Goal: Transaction & Acquisition: Obtain resource

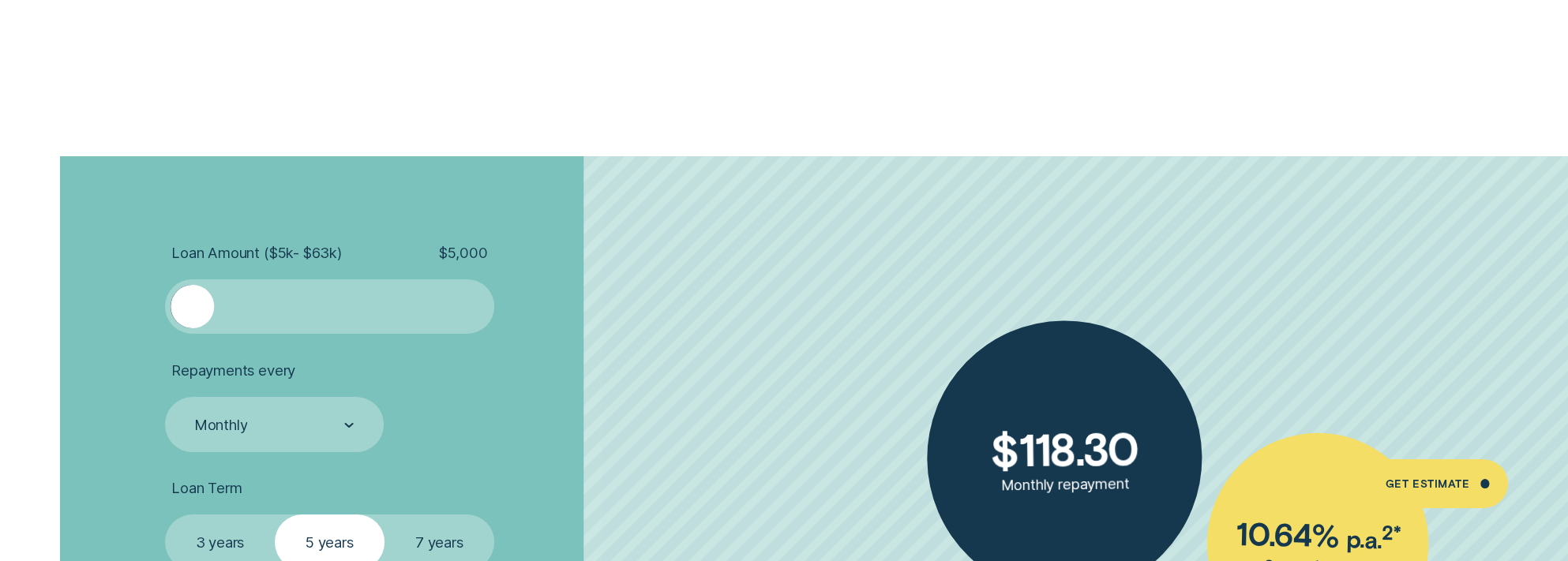
scroll to position [3629, 0]
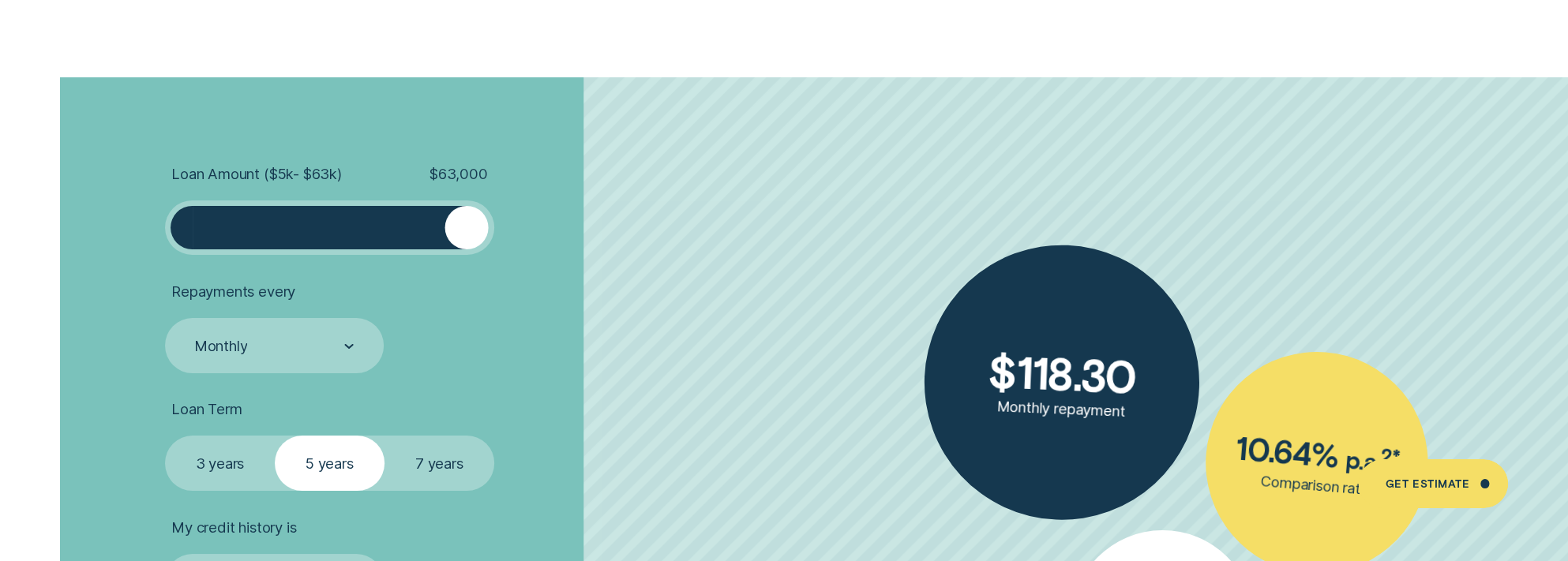
drag, startPoint x: 195, startPoint y: 228, endPoint x: 546, endPoint y: 230, distance: 351.0
click at [546, 230] on li "Loan Amount ( $5k - $63k ) $ 63,000" at bounding box center [418, 210] width 505 height 91
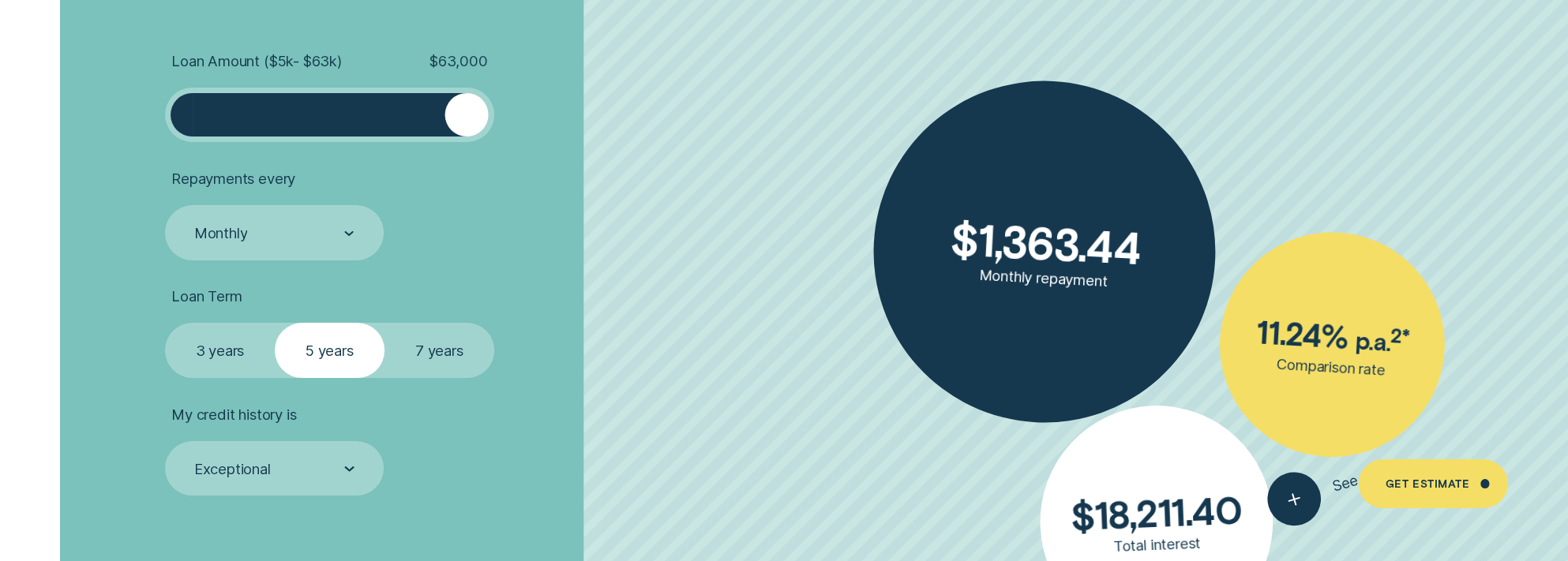
scroll to position [3865, 0]
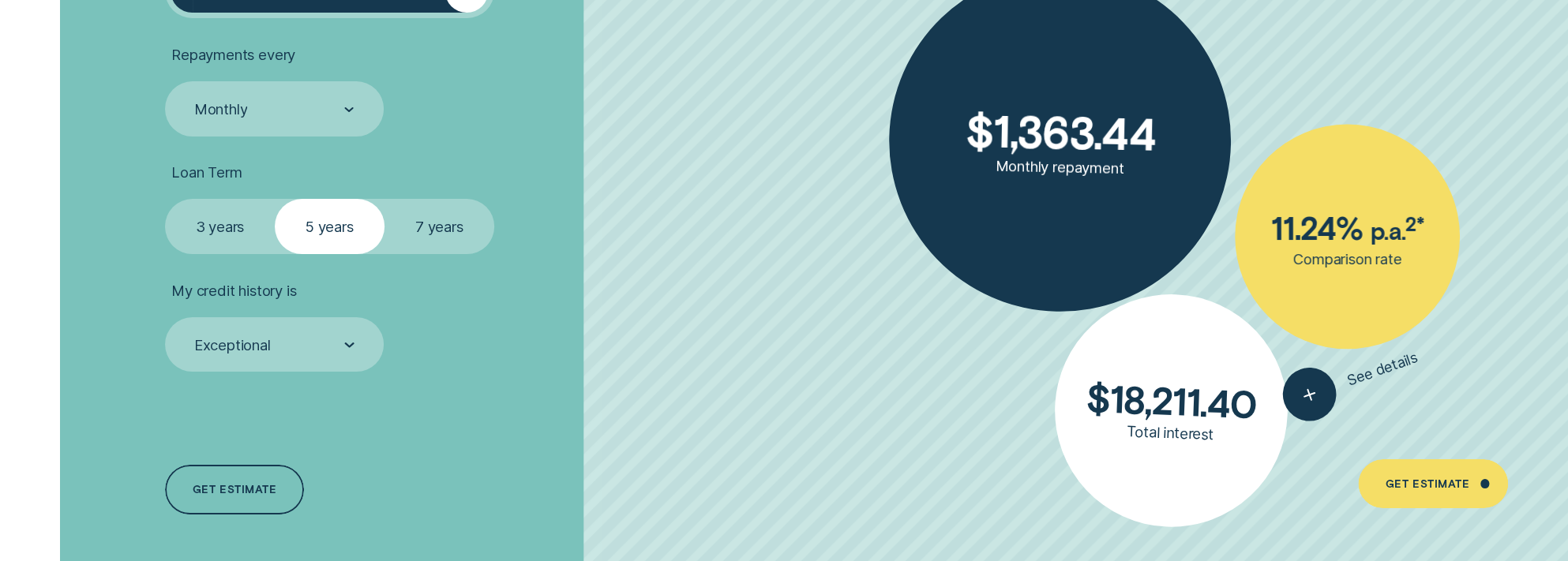
click at [222, 225] on label "3 years" at bounding box center [220, 225] width 110 height 54
click at [165, 199] on input "3 years" at bounding box center [165, 199] width 0 height 0
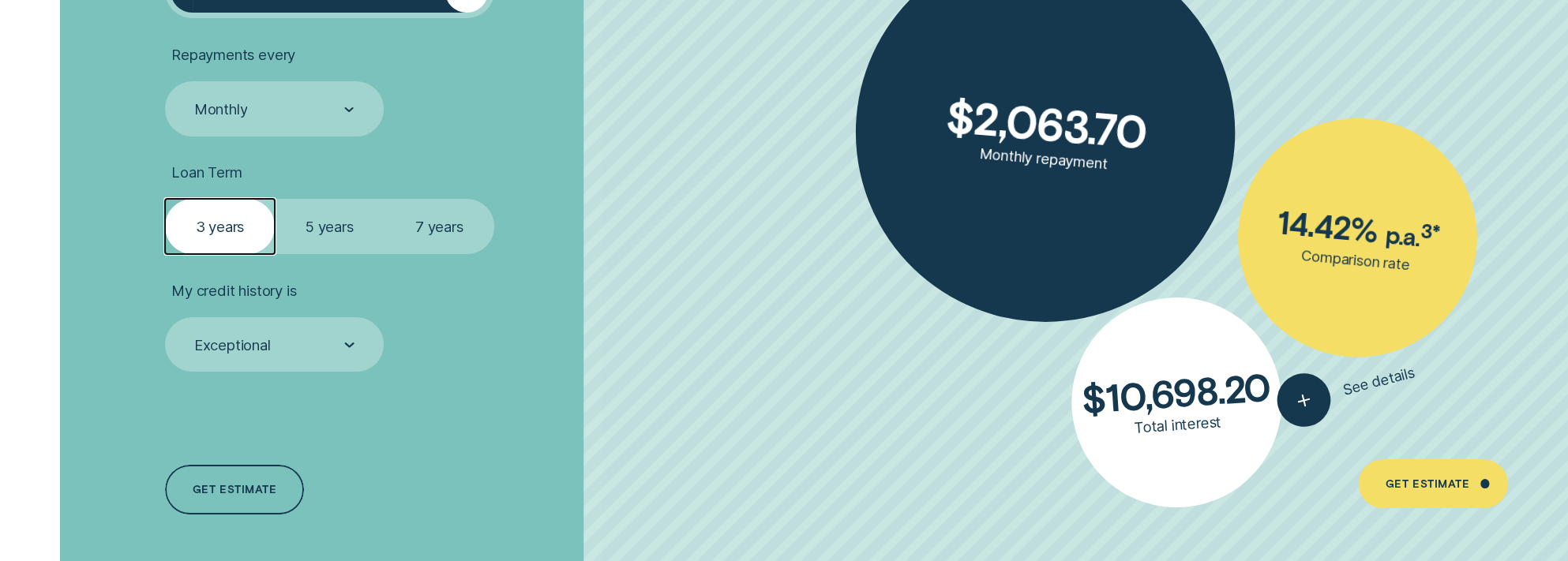
click at [306, 230] on label "5 years" at bounding box center [330, 225] width 110 height 54
click at [275, 199] on input "5 years" at bounding box center [275, 199] width 0 height 0
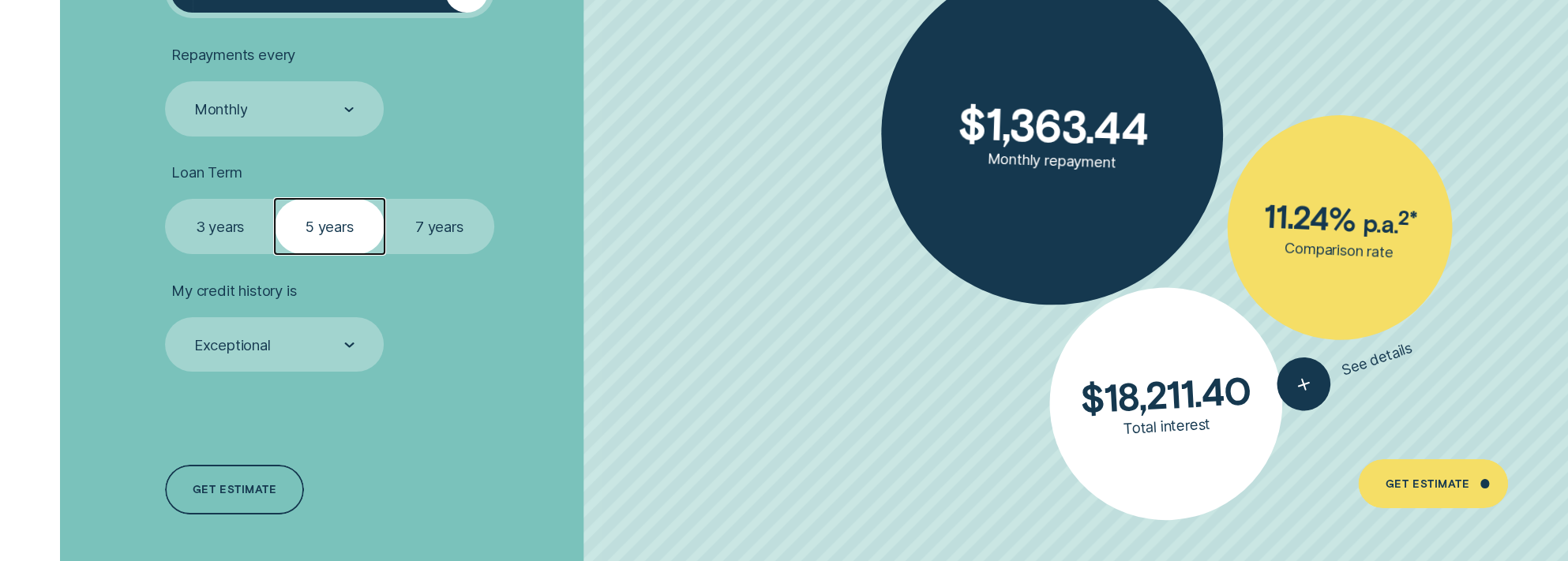
click at [401, 222] on label "7 years" at bounding box center [440, 225] width 110 height 54
click at [385, 199] on input "7 years" at bounding box center [385, 199] width 0 height 0
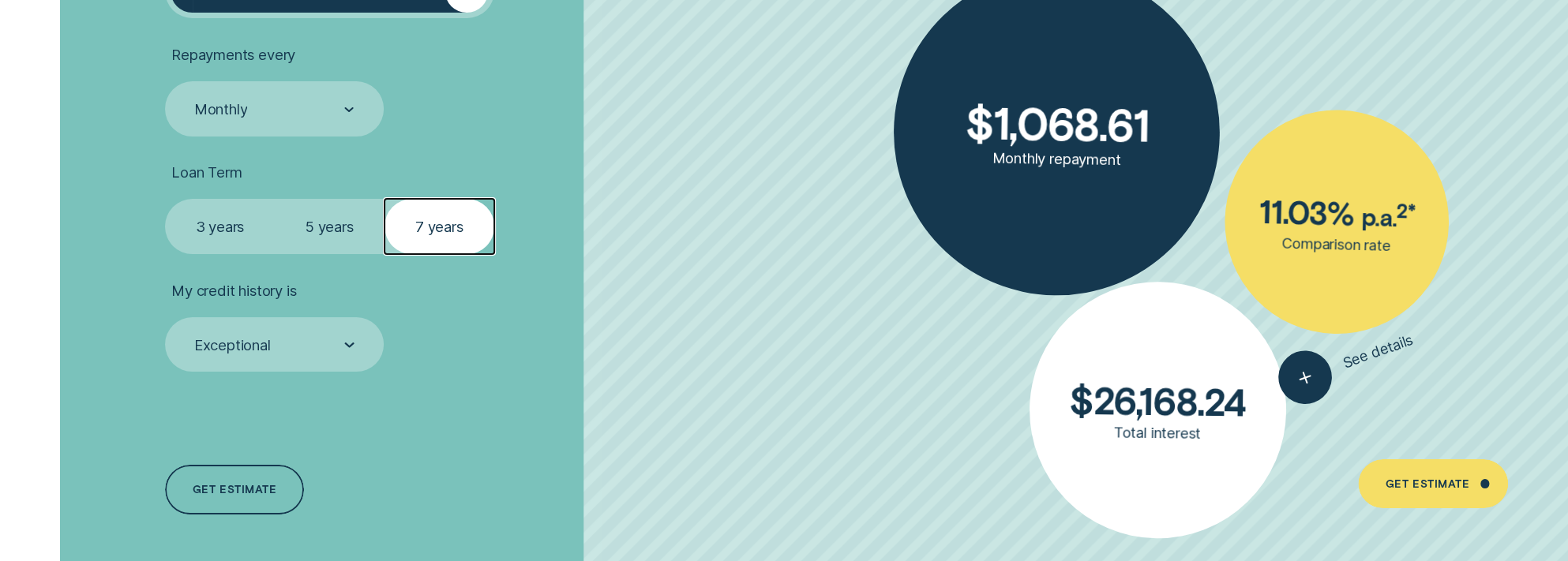
click at [314, 220] on label "5 years" at bounding box center [330, 225] width 110 height 54
click at [275, 199] on input "5 years" at bounding box center [275, 199] width 0 height 0
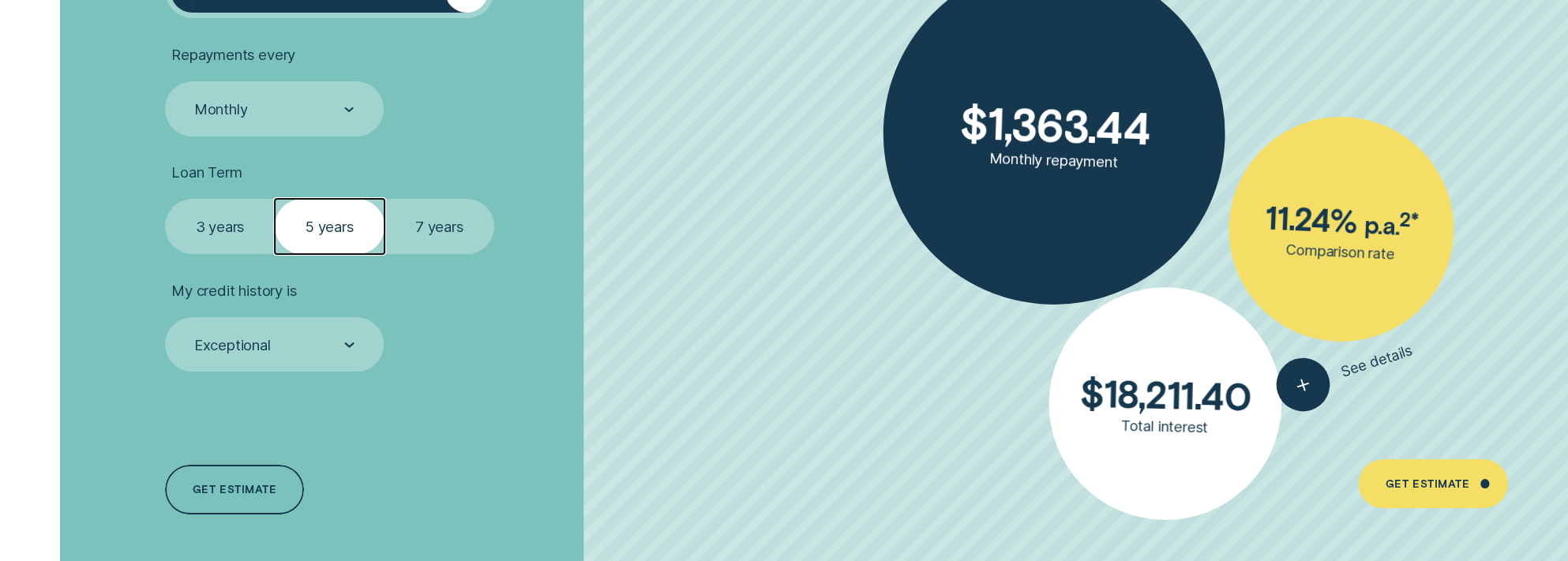
click at [224, 235] on label "3 years" at bounding box center [220, 225] width 110 height 54
click at [165, 199] on input "3 years" at bounding box center [165, 199] width 0 height 0
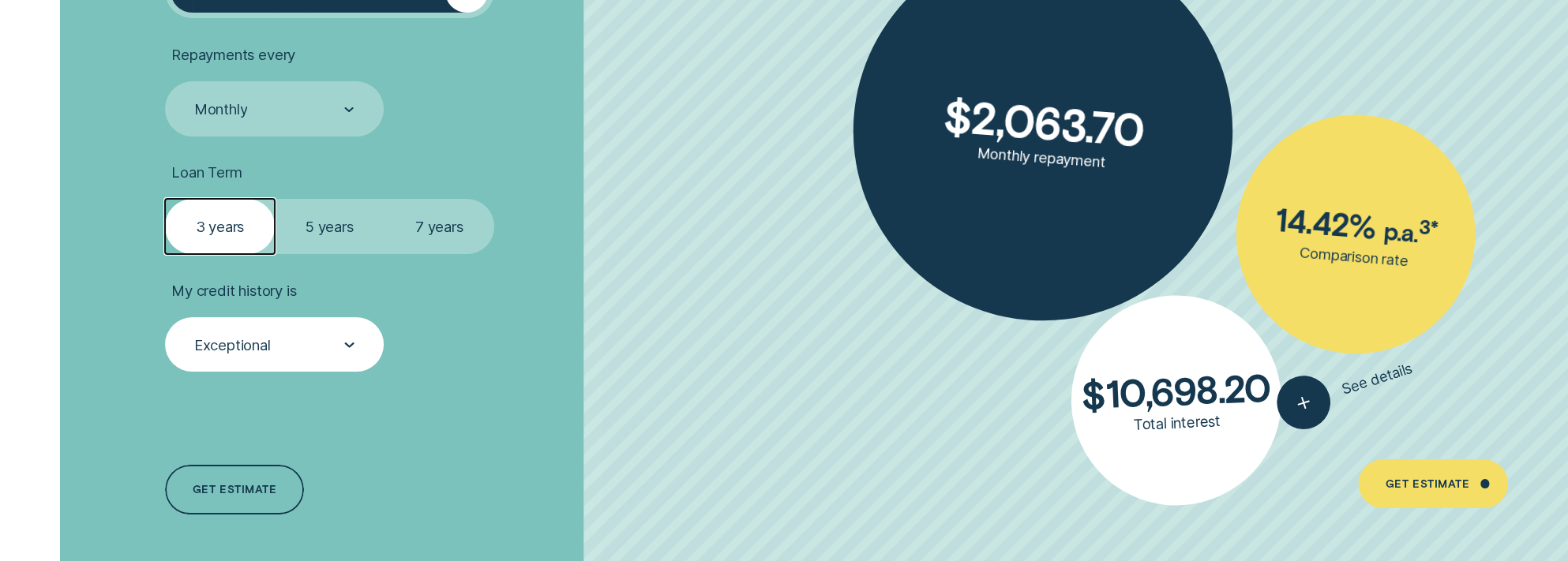
click at [330, 345] on div "Exceptional" at bounding box center [274, 344] width 162 height 20
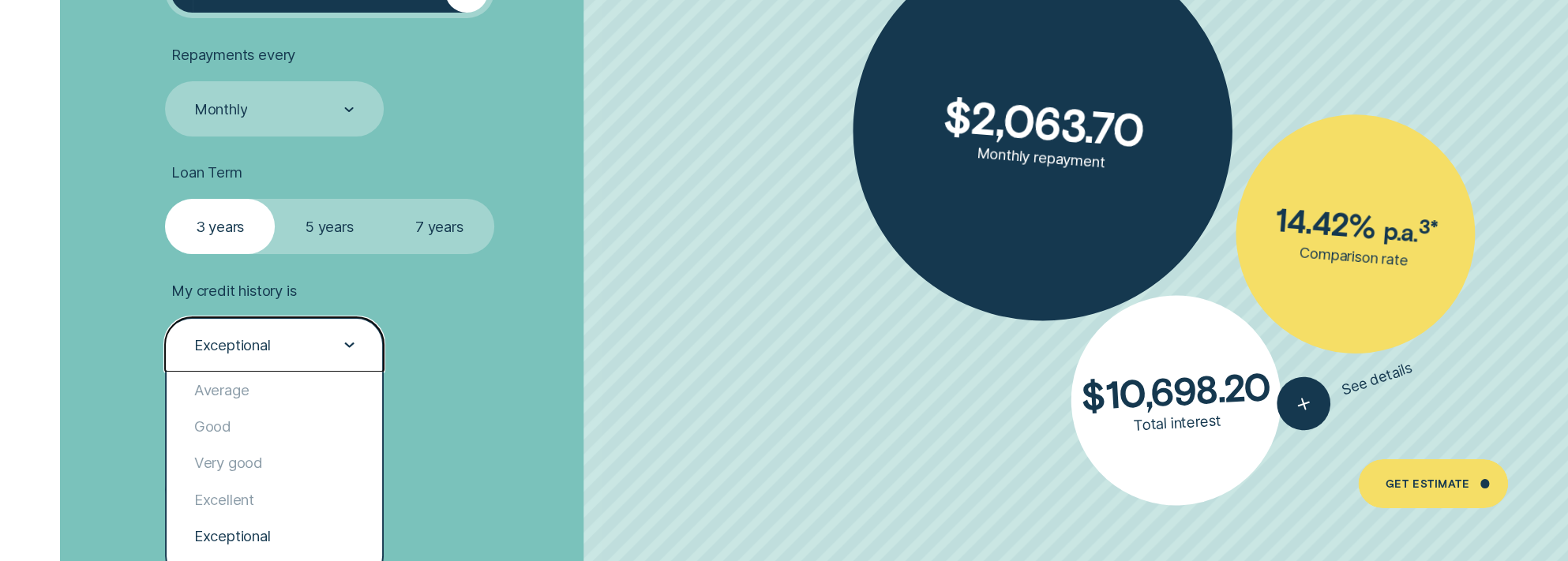
scroll to position [4023, 0]
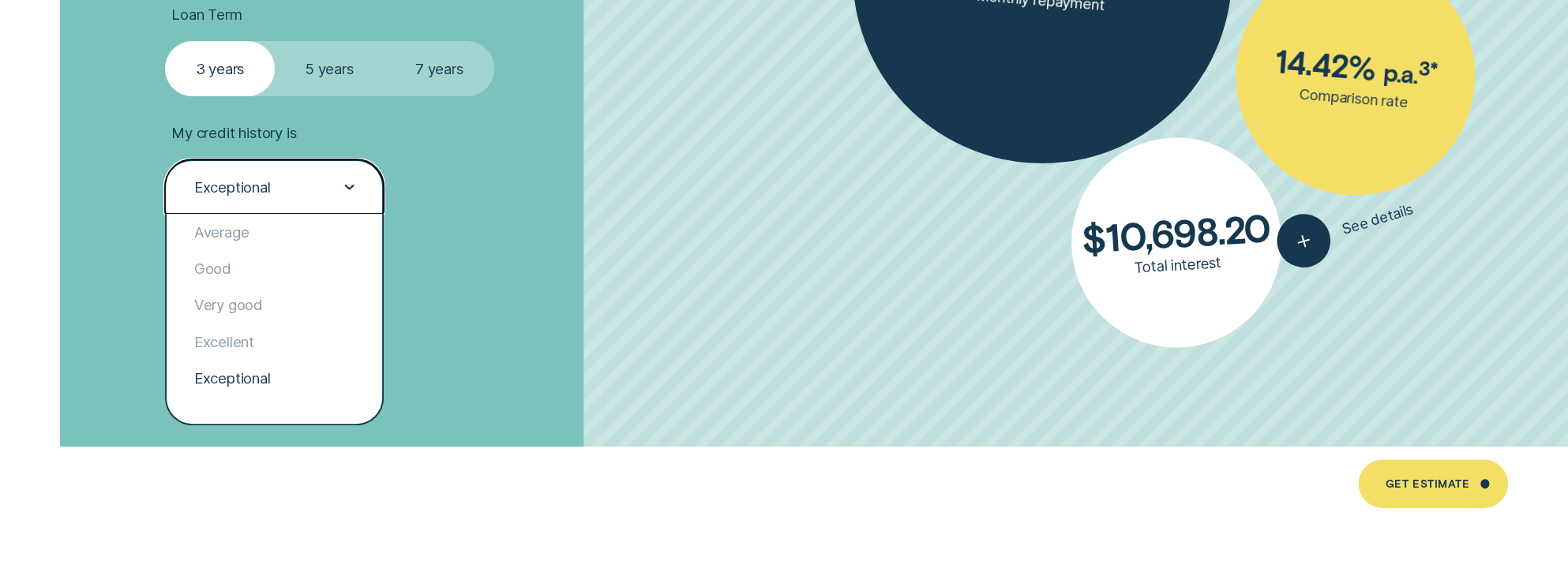
click at [559, 352] on div "Loan Amount ( $5k - $63k ) $ 63,000 Repayments every Monthly Loan Term Select L…" at bounding box center [417, 65] width 523 height 763
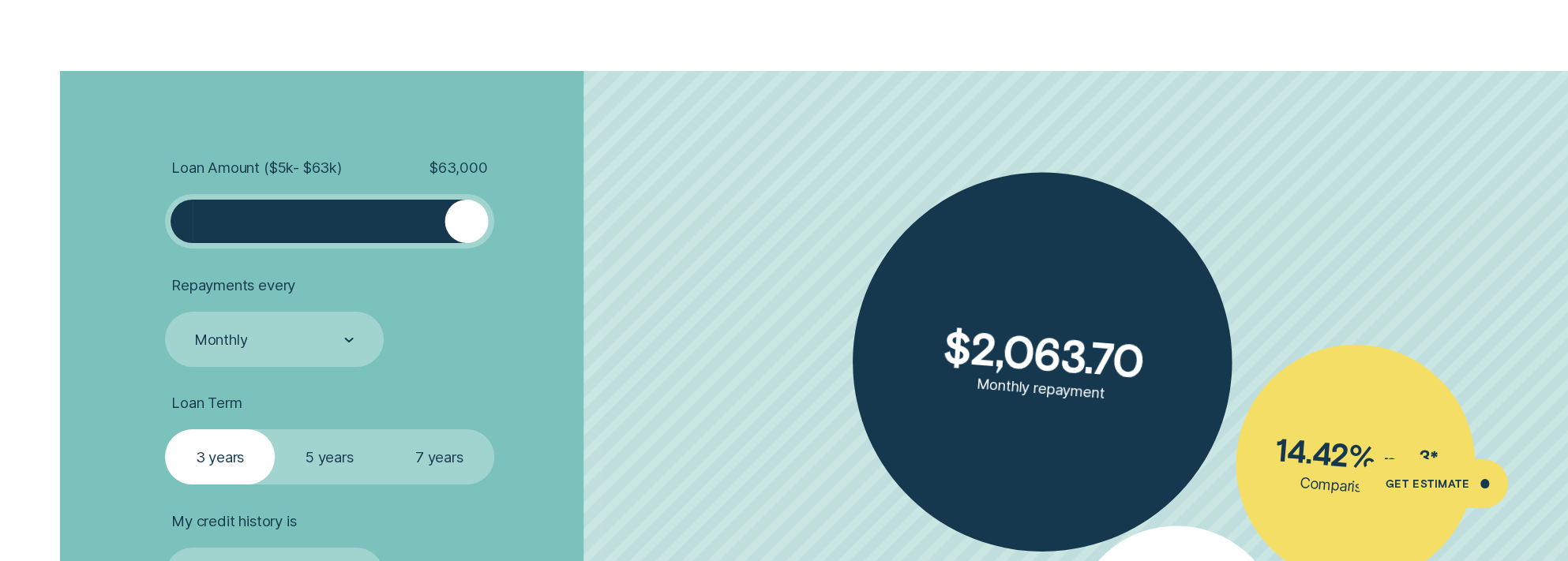
scroll to position [3550, 0]
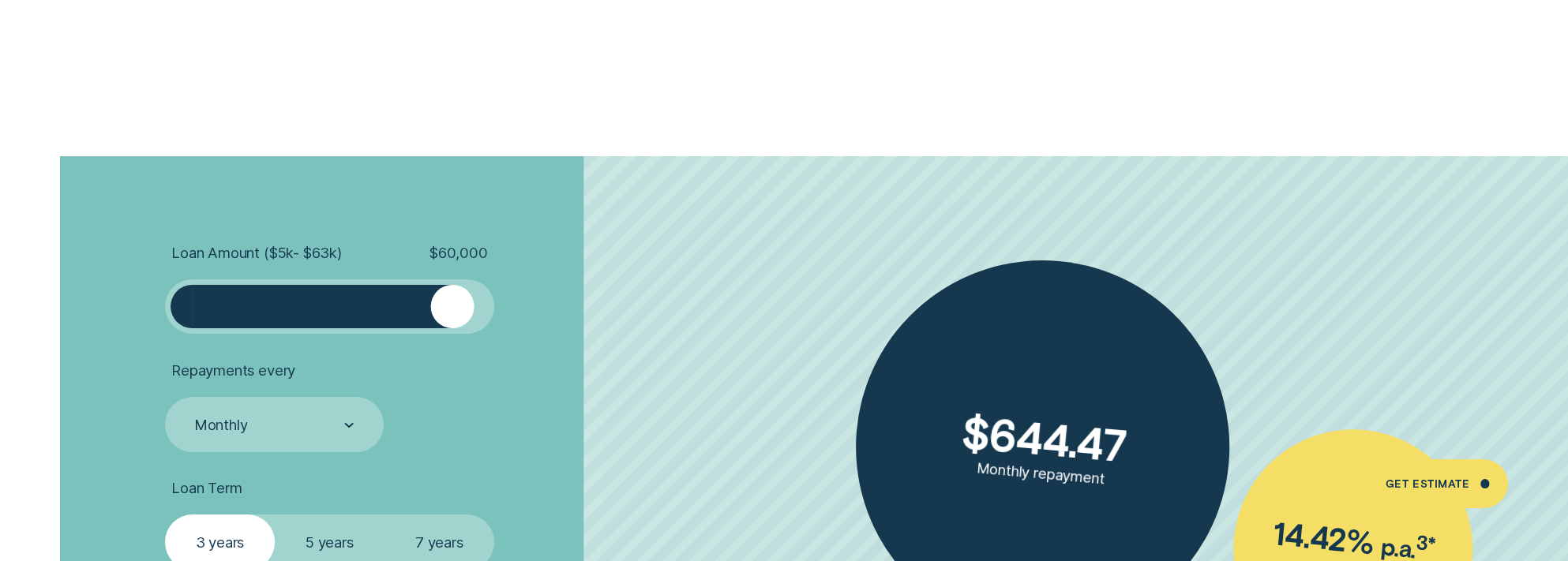
drag, startPoint x: 468, startPoint y: 312, endPoint x: 451, endPoint y: 326, distance: 22.0
click at [451, 326] on div at bounding box center [452, 307] width 44 height 44
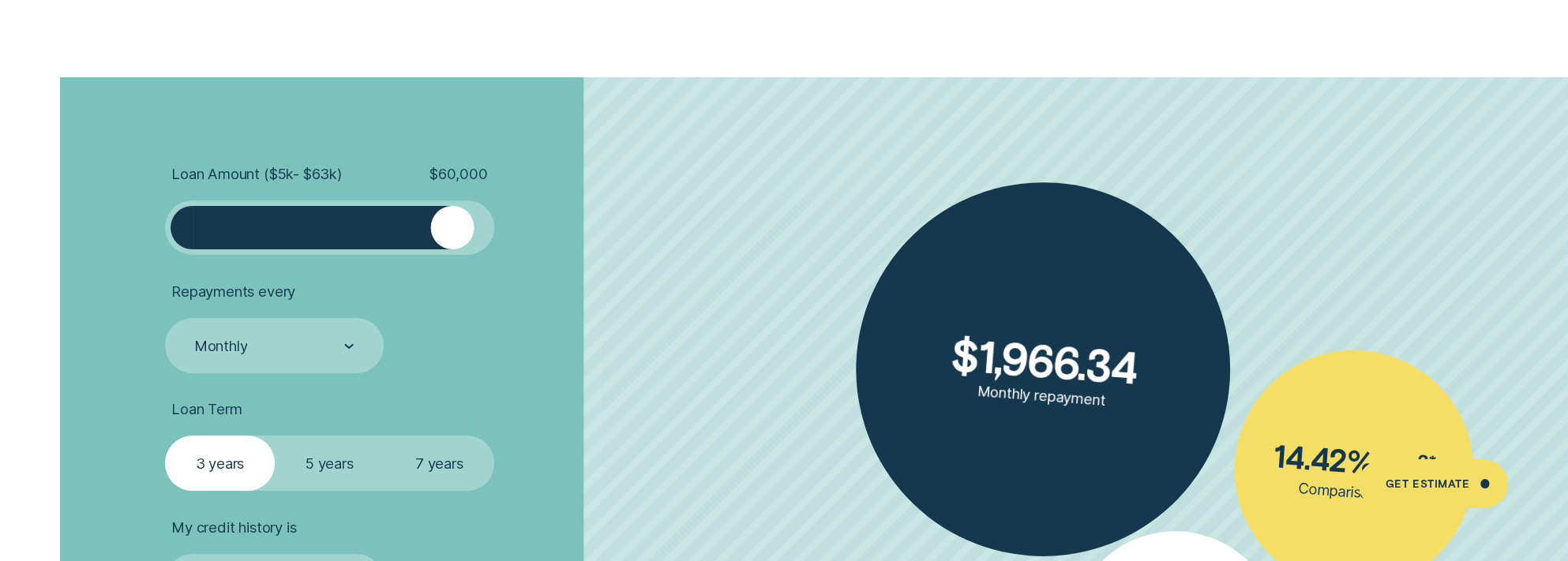
scroll to position [3865, 0]
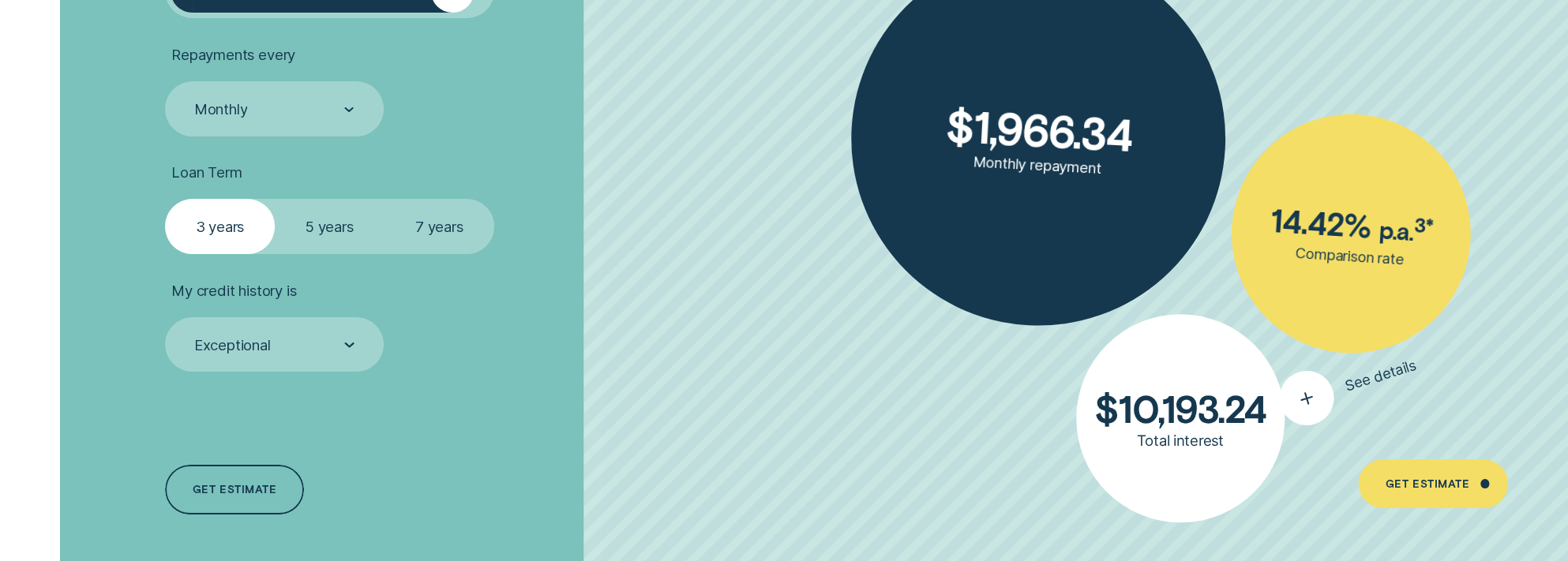
click at [1320, 412] on div "button" at bounding box center [1306, 398] width 68 height 68
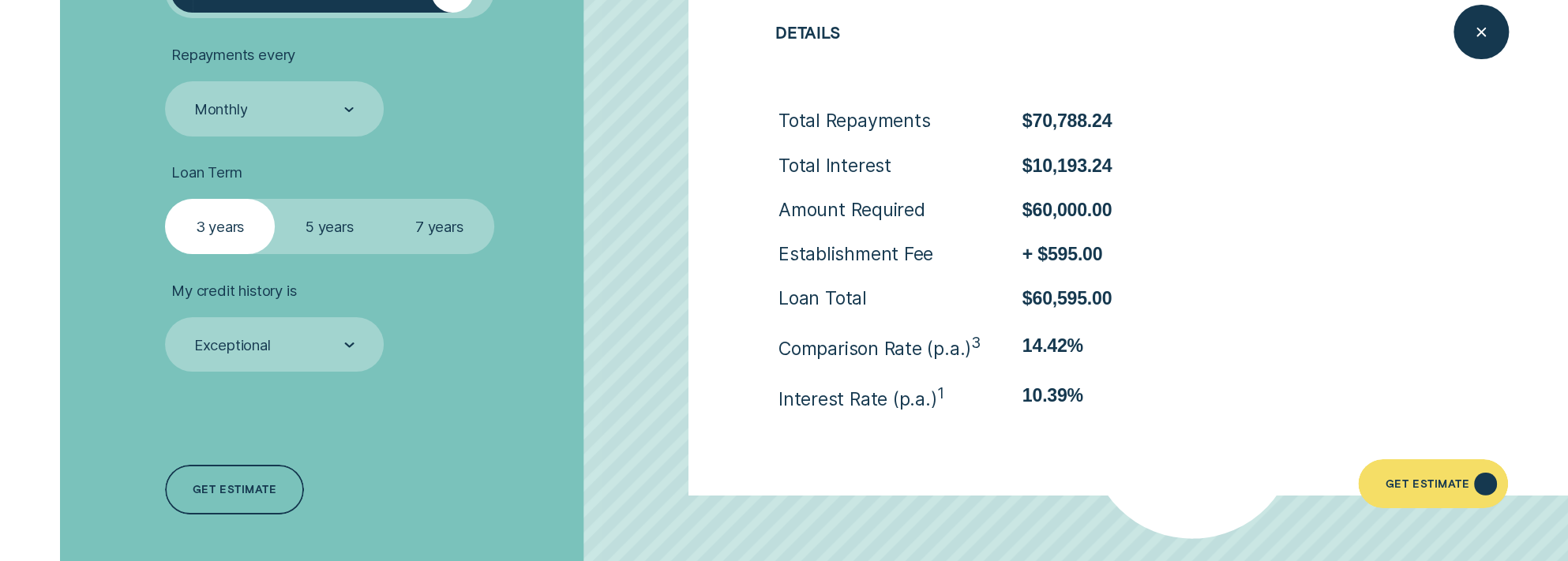
click at [1421, 485] on div "Get Estimate" at bounding box center [1427, 486] width 84 height 10
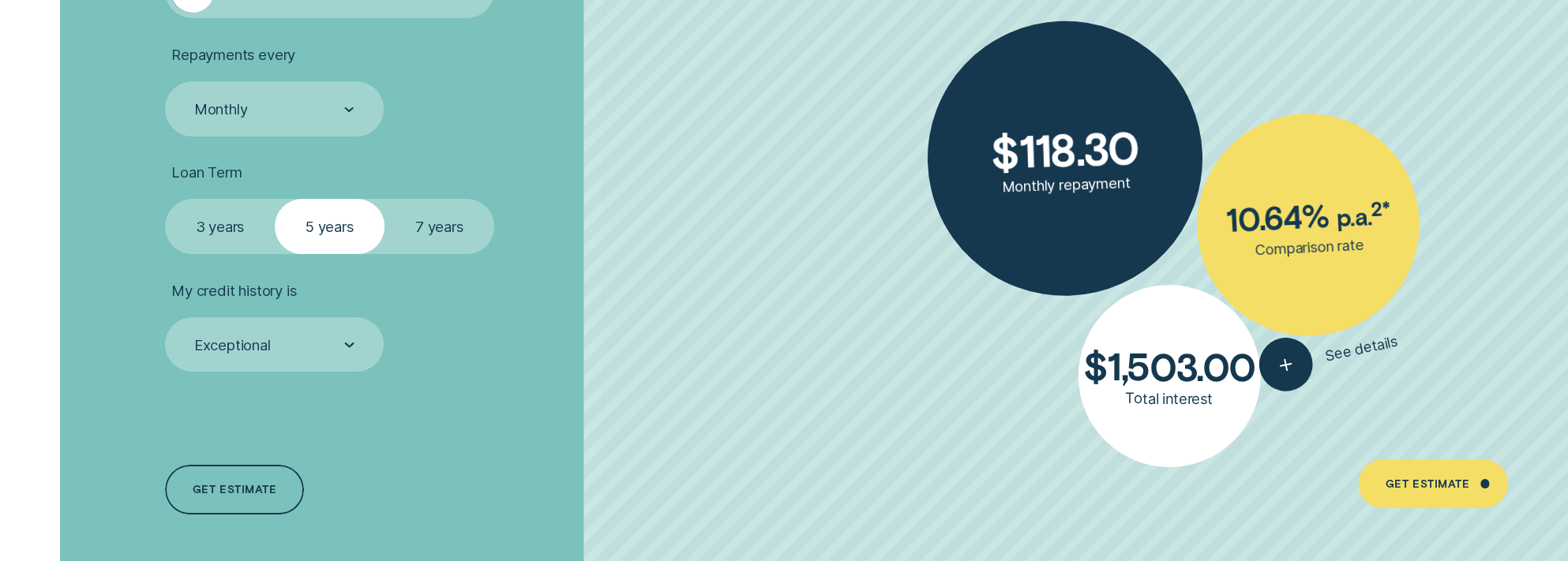
scroll to position [3786, 0]
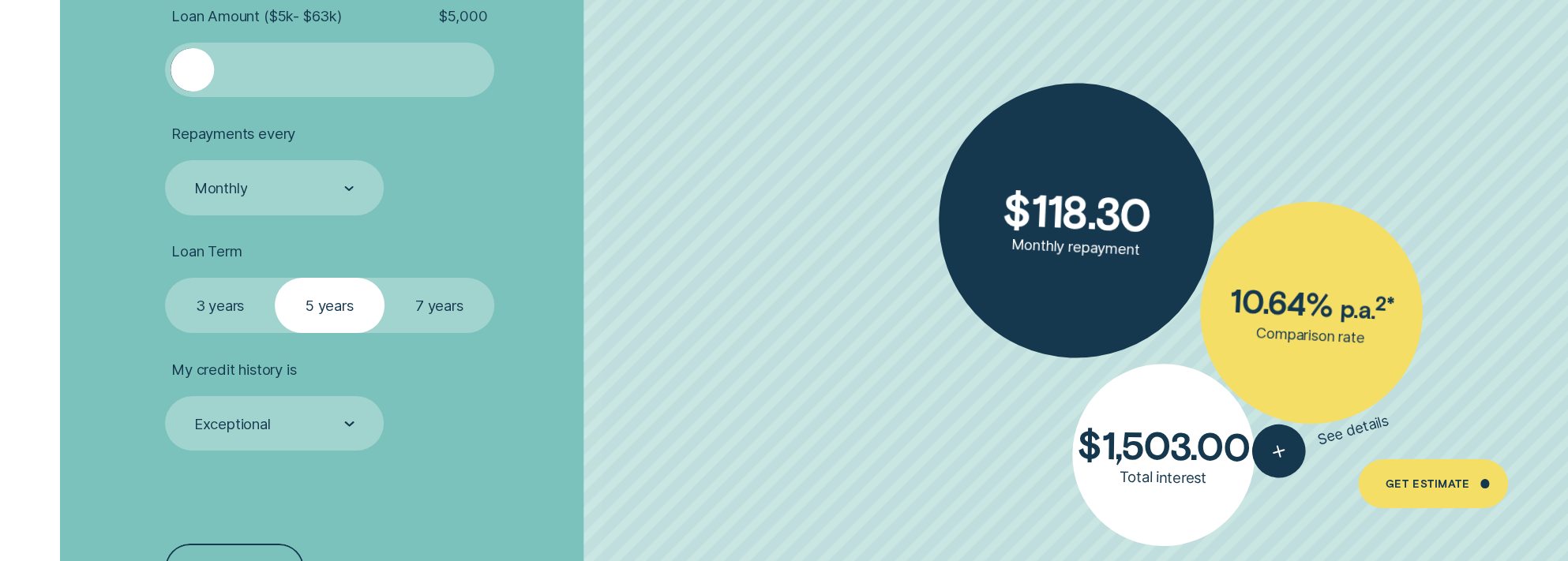
click at [224, 296] on label "3 years" at bounding box center [220, 304] width 110 height 54
click at [165, 278] on input "3 years" at bounding box center [165, 278] width 0 height 0
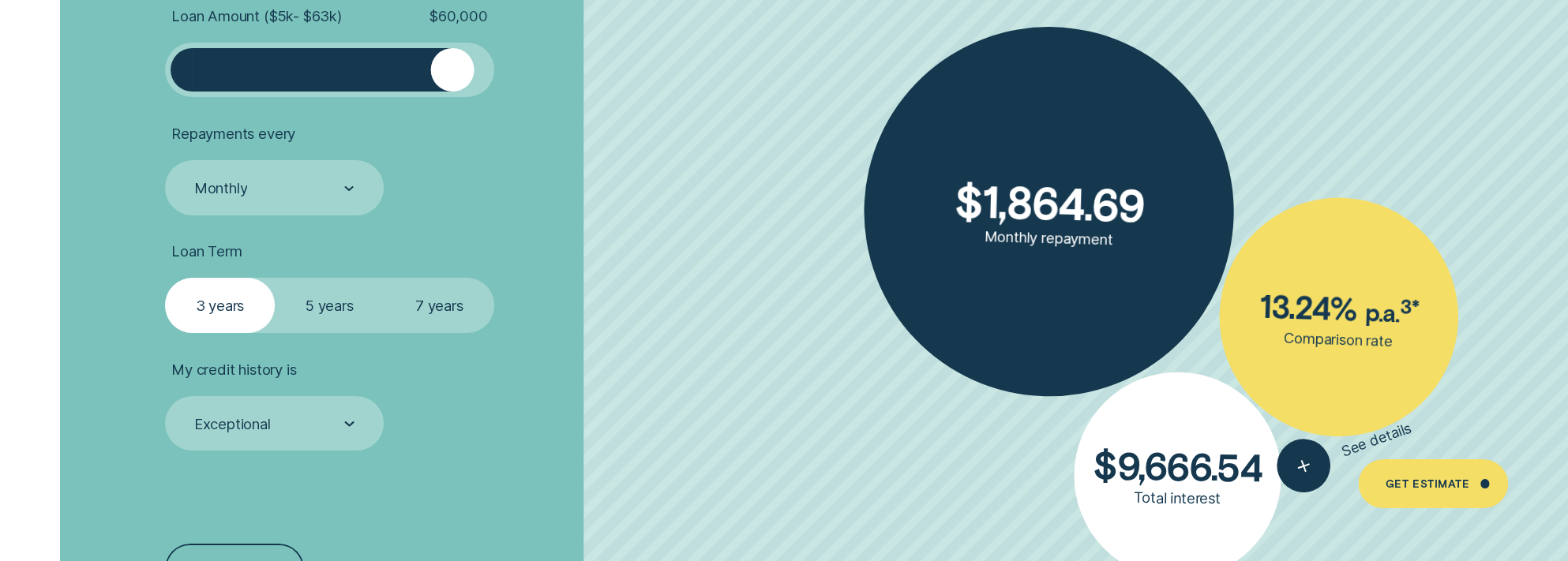
drag, startPoint x: 187, startPoint y: 82, endPoint x: 452, endPoint y: 84, distance: 265.0
click at [452, 84] on div at bounding box center [452, 70] width 44 height 44
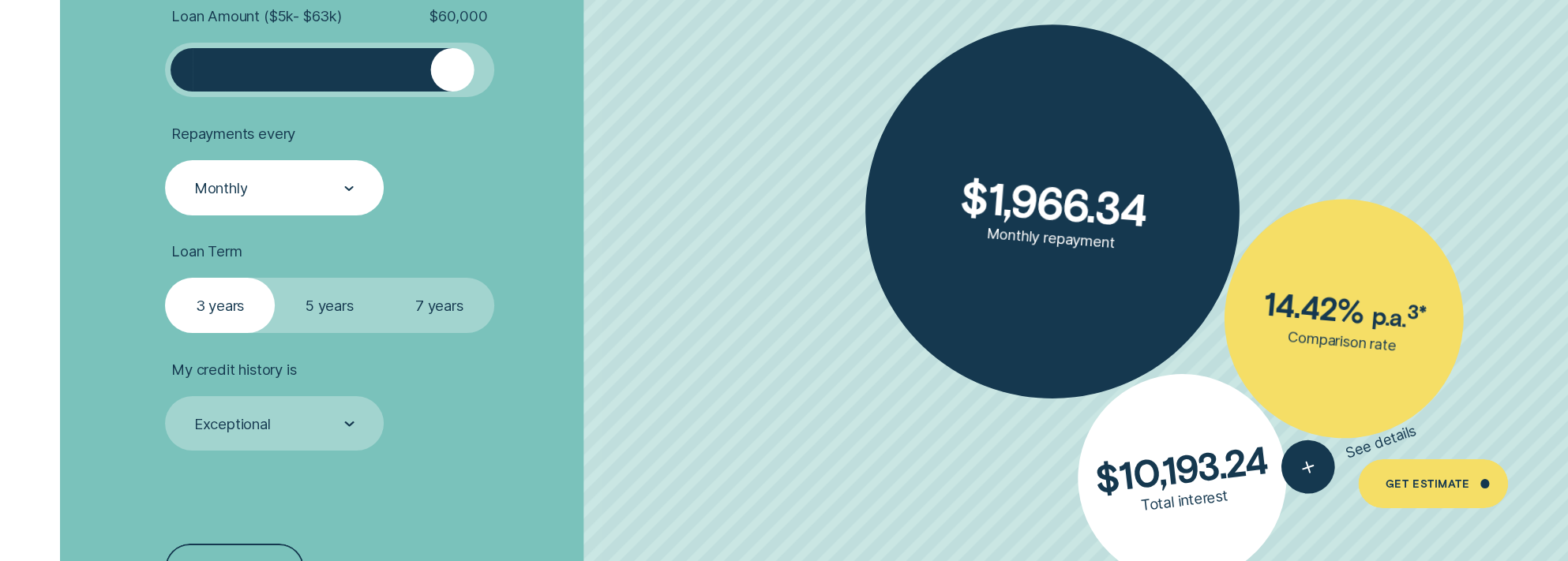
click at [291, 206] on div "Monthly" at bounding box center [275, 186] width 219 height 54
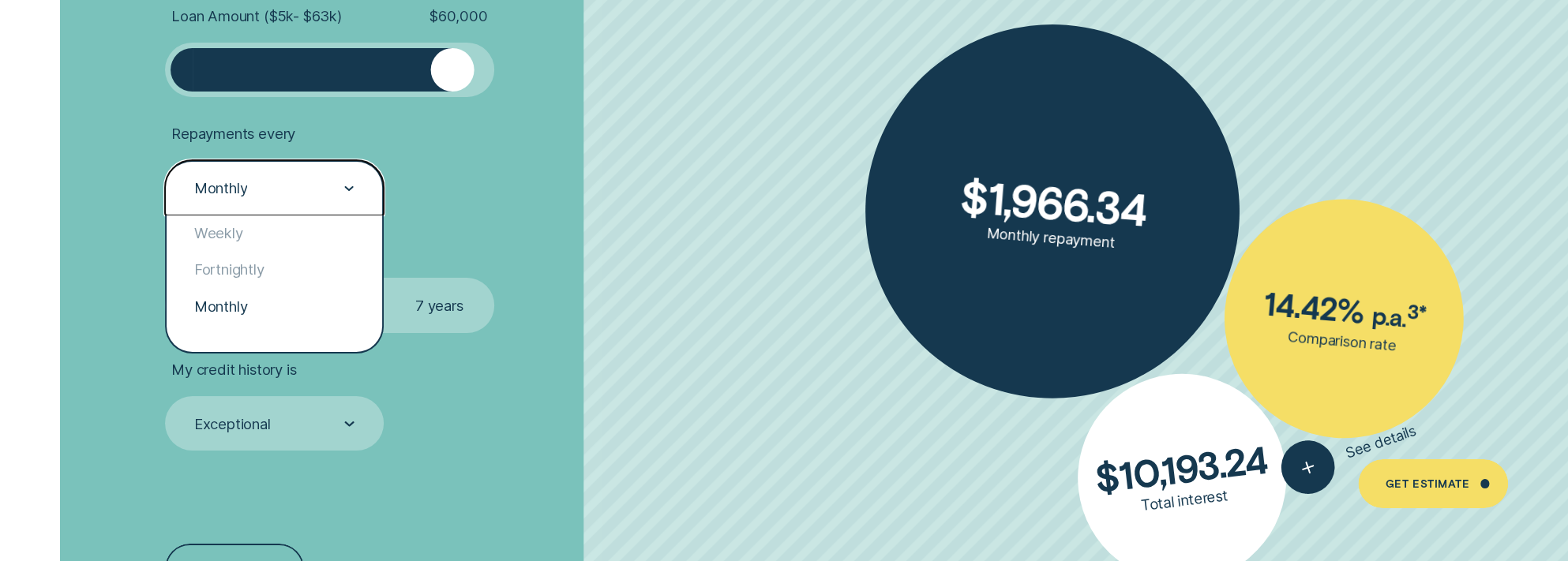
click at [565, 219] on ul "Loan Amount ( $5k - $63k ) $ 60,000 Repayments every option Monthly selected, 3…" at bounding box center [418, 228] width 505 height 443
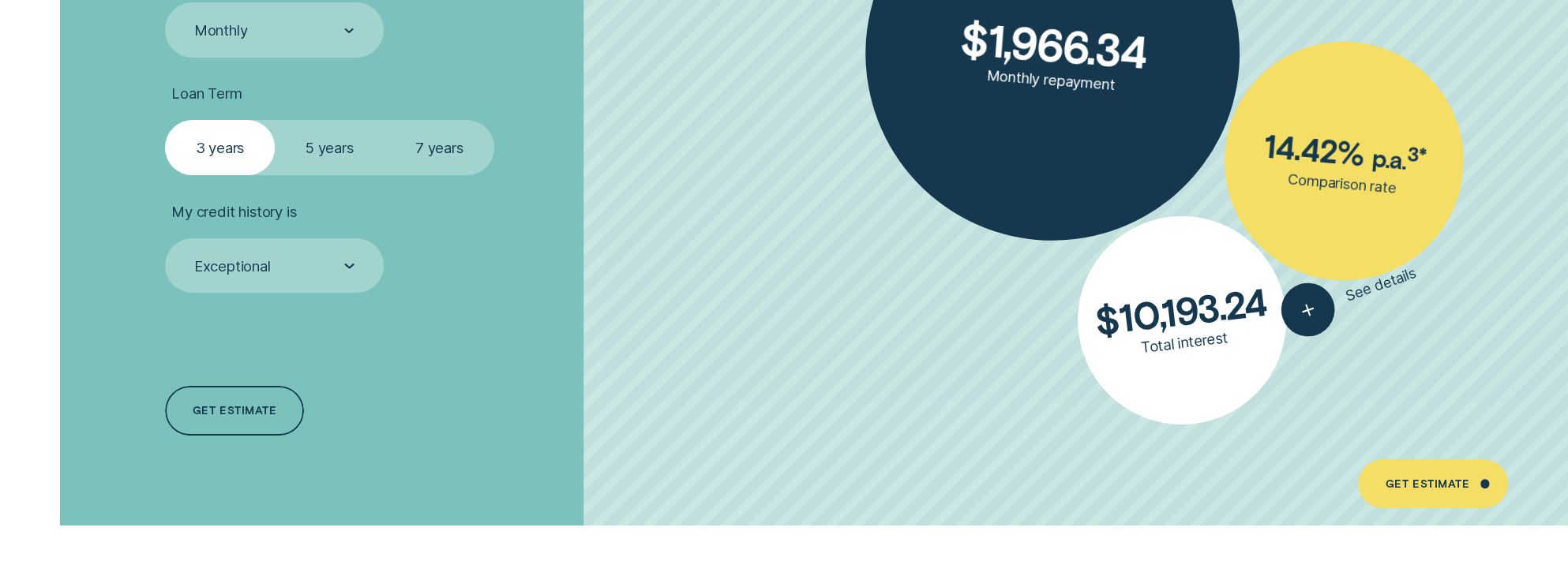
scroll to position [3865, 0]
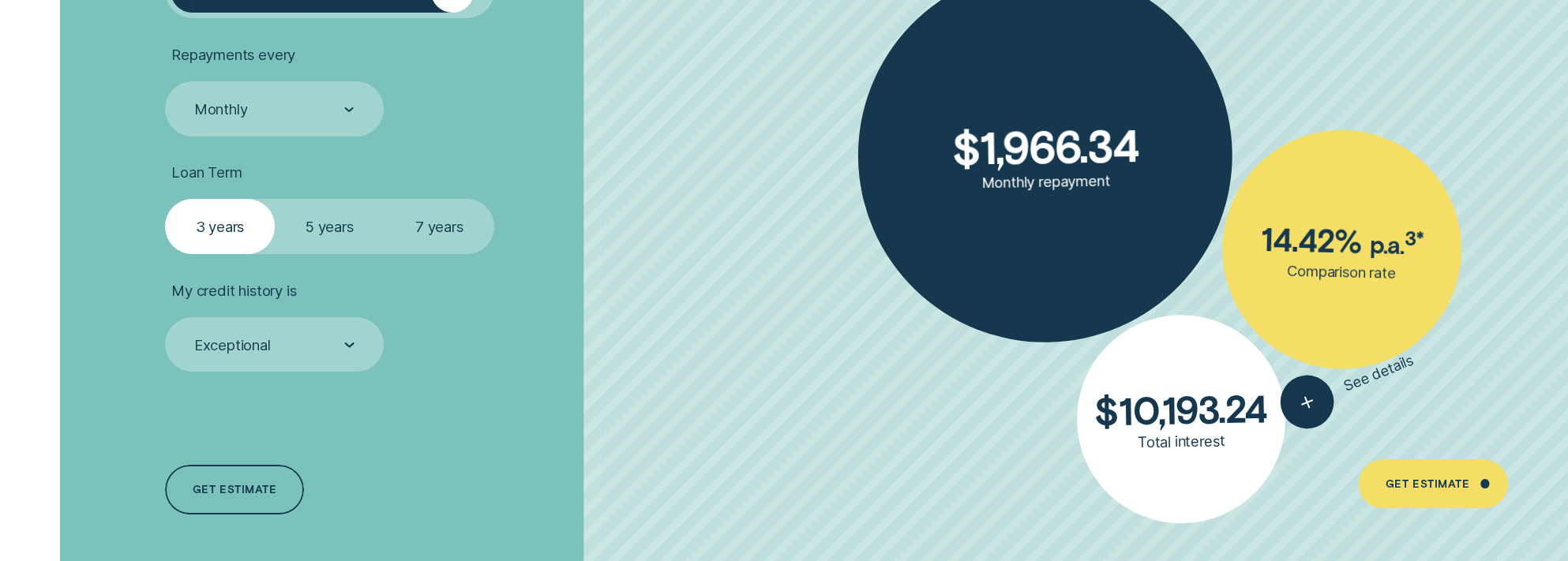
click at [320, 229] on label "5 years" at bounding box center [330, 225] width 110 height 54
click at [275, 199] on input "5 years" at bounding box center [275, 199] width 0 height 0
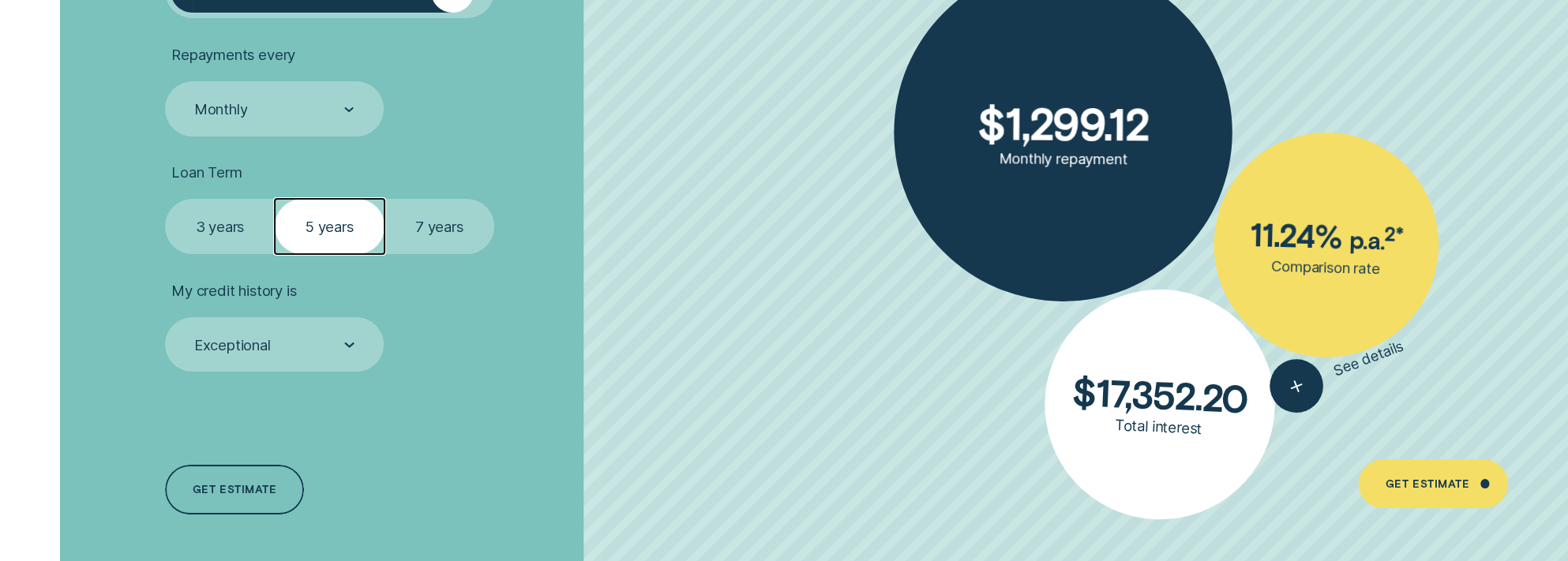
click at [220, 218] on label "3 years" at bounding box center [220, 225] width 110 height 54
click at [165, 199] on input "3 years" at bounding box center [165, 199] width 0 height 0
